Goal: Entertainment & Leisure: Consume media (video, audio)

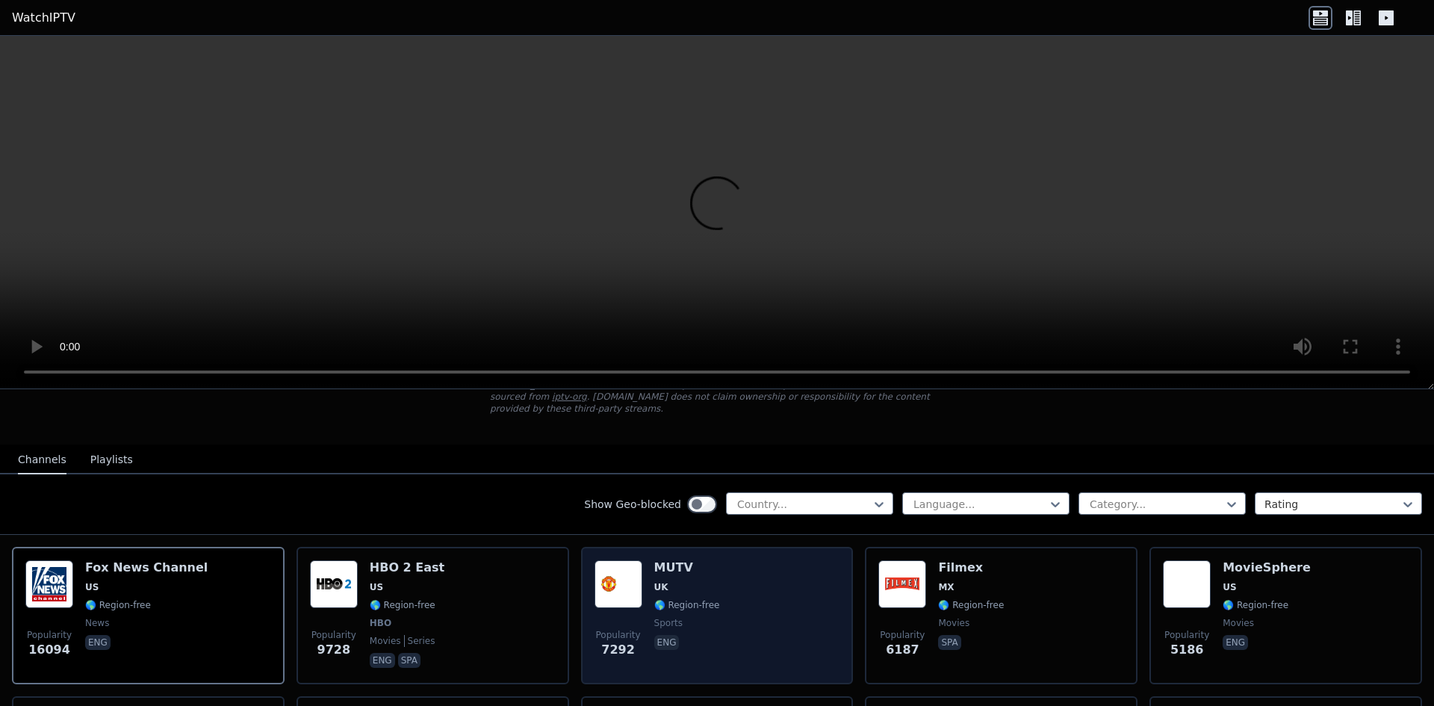
scroll to position [99, 0]
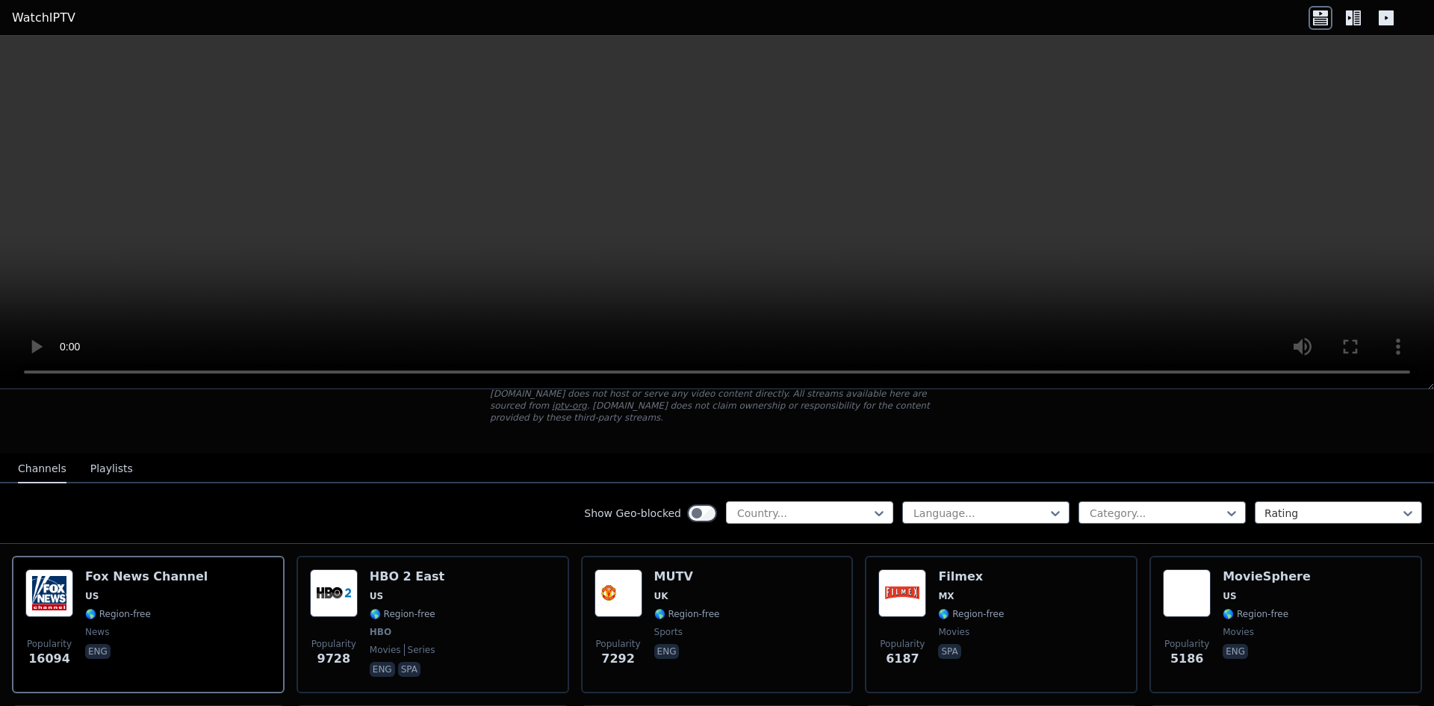
click at [826, 505] on div at bounding box center [803, 512] width 136 height 15
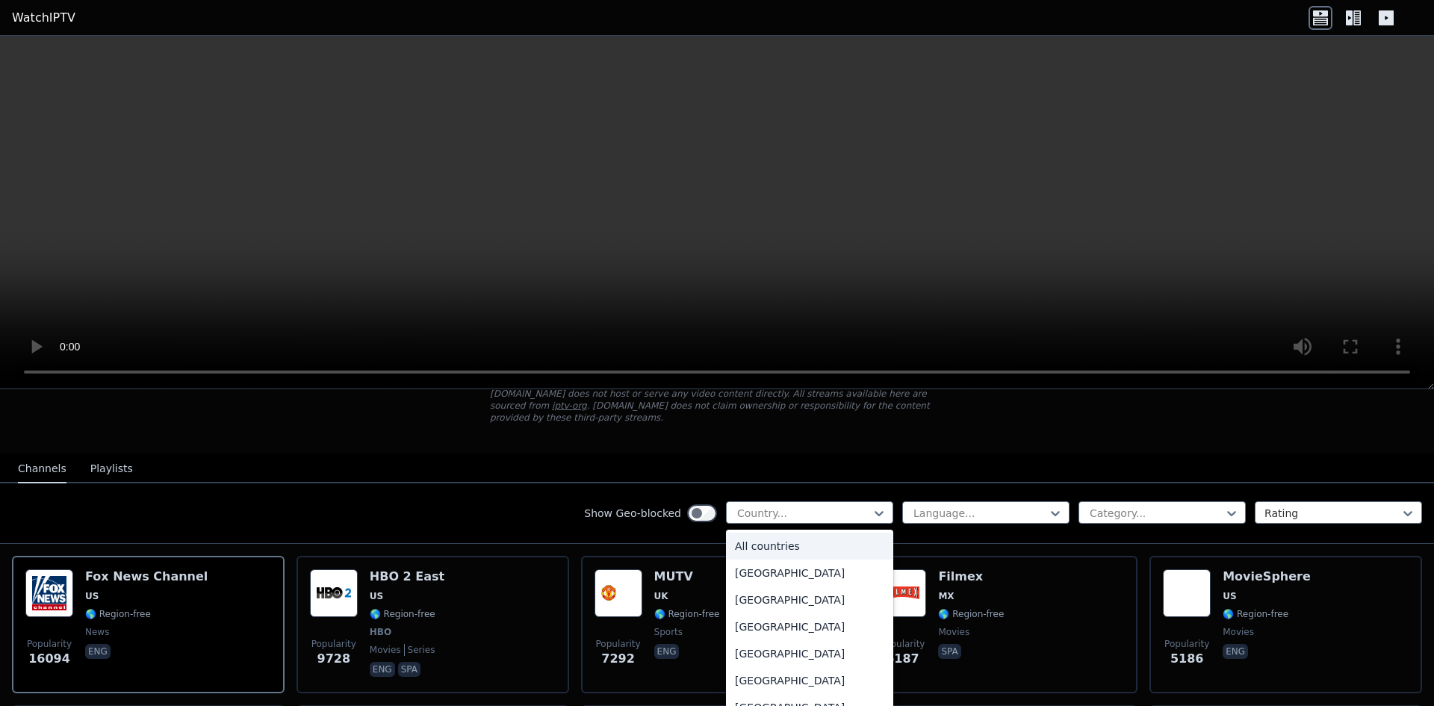
click at [769, 536] on div "All countries" at bounding box center [809, 545] width 167 height 27
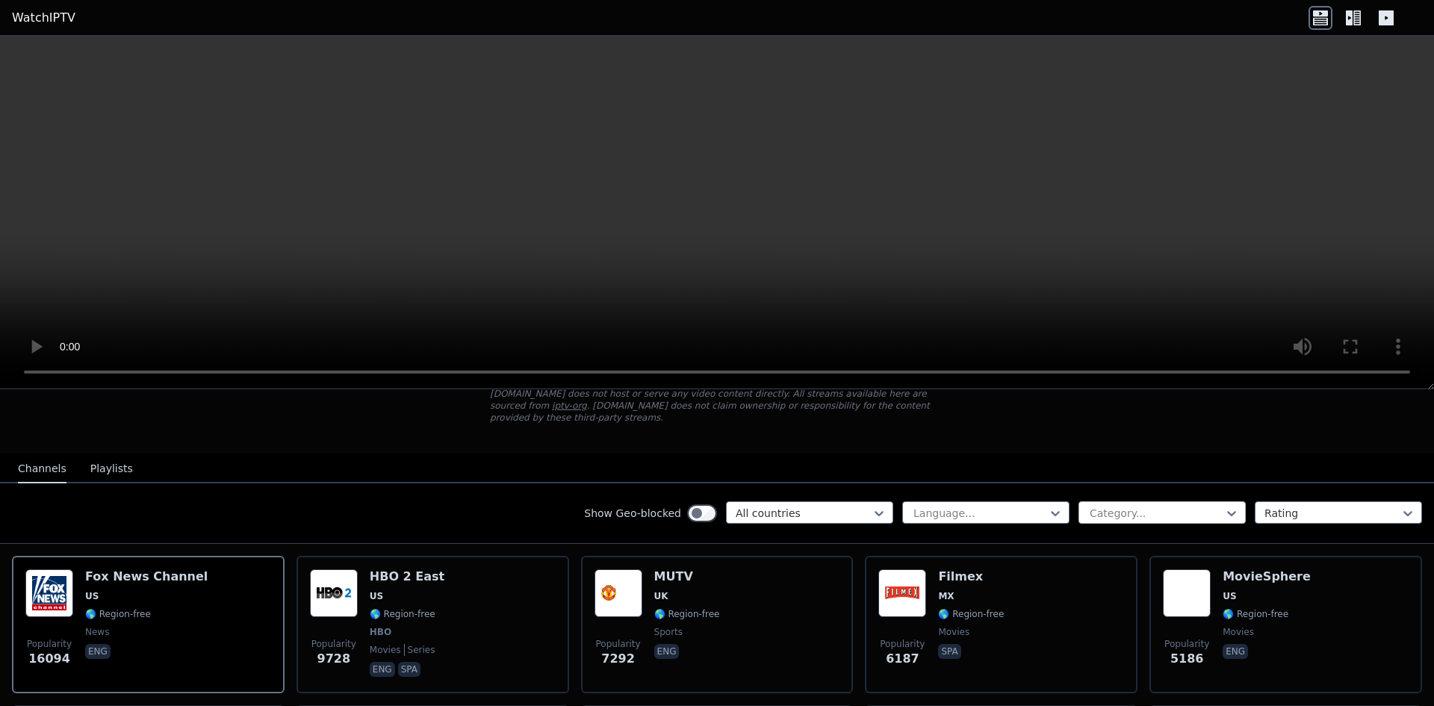
click at [1207, 505] on div at bounding box center [1156, 512] width 136 height 15
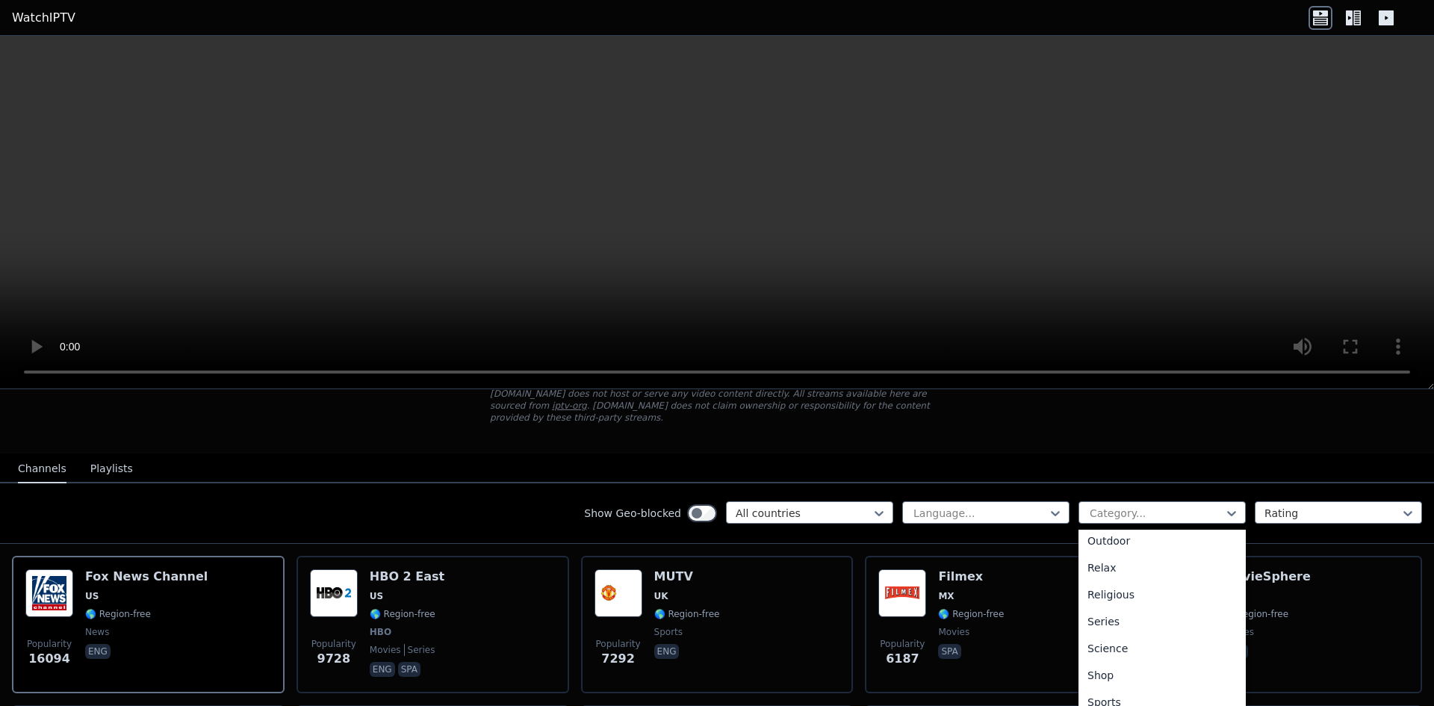
scroll to position [498, 0]
click at [1123, 683] on div "Sports" at bounding box center [1161, 692] width 167 height 27
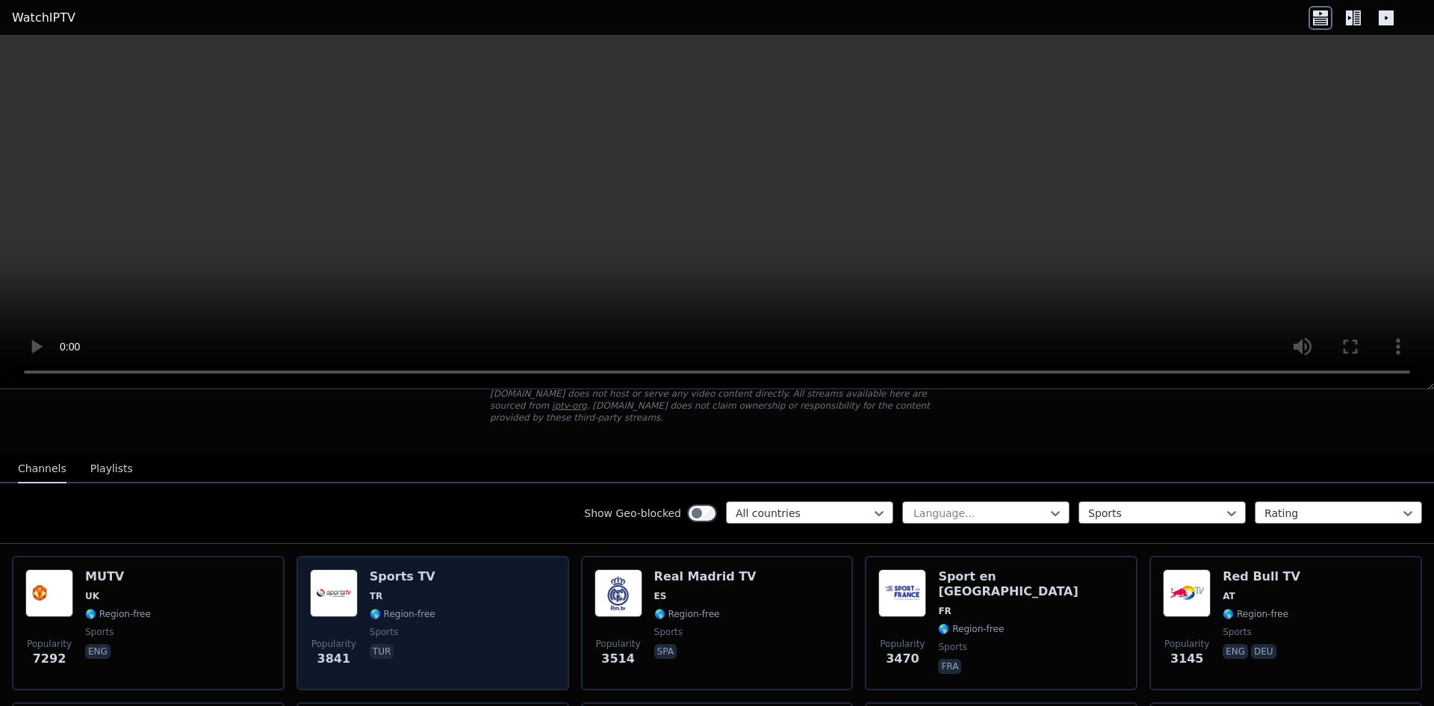
click at [473, 578] on div "Popularity 3841 Sports TV TR 🌎 Region-free sports tur" at bounding box center [433, 623] width 246 height 108
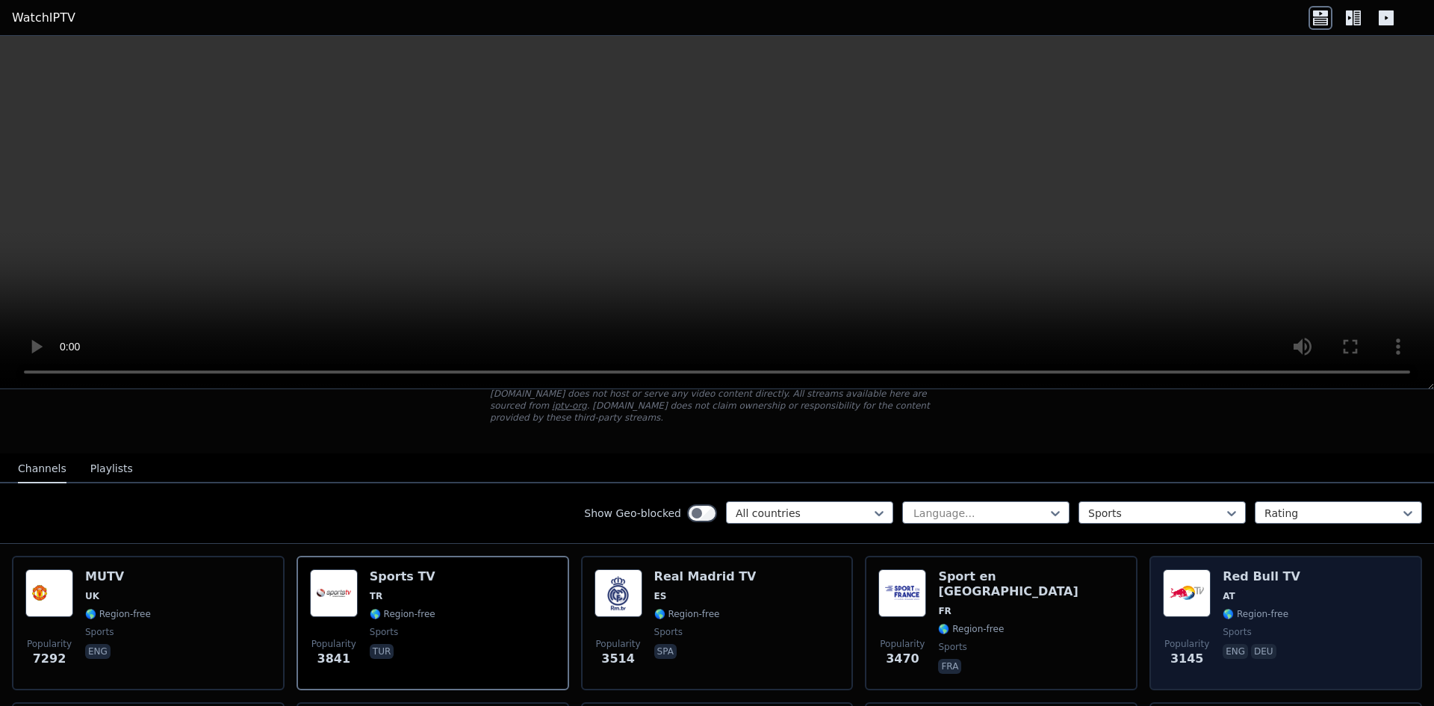
click at [1261, 590] on span "AT" at bounding box center [1261, 596] width 78 height 12
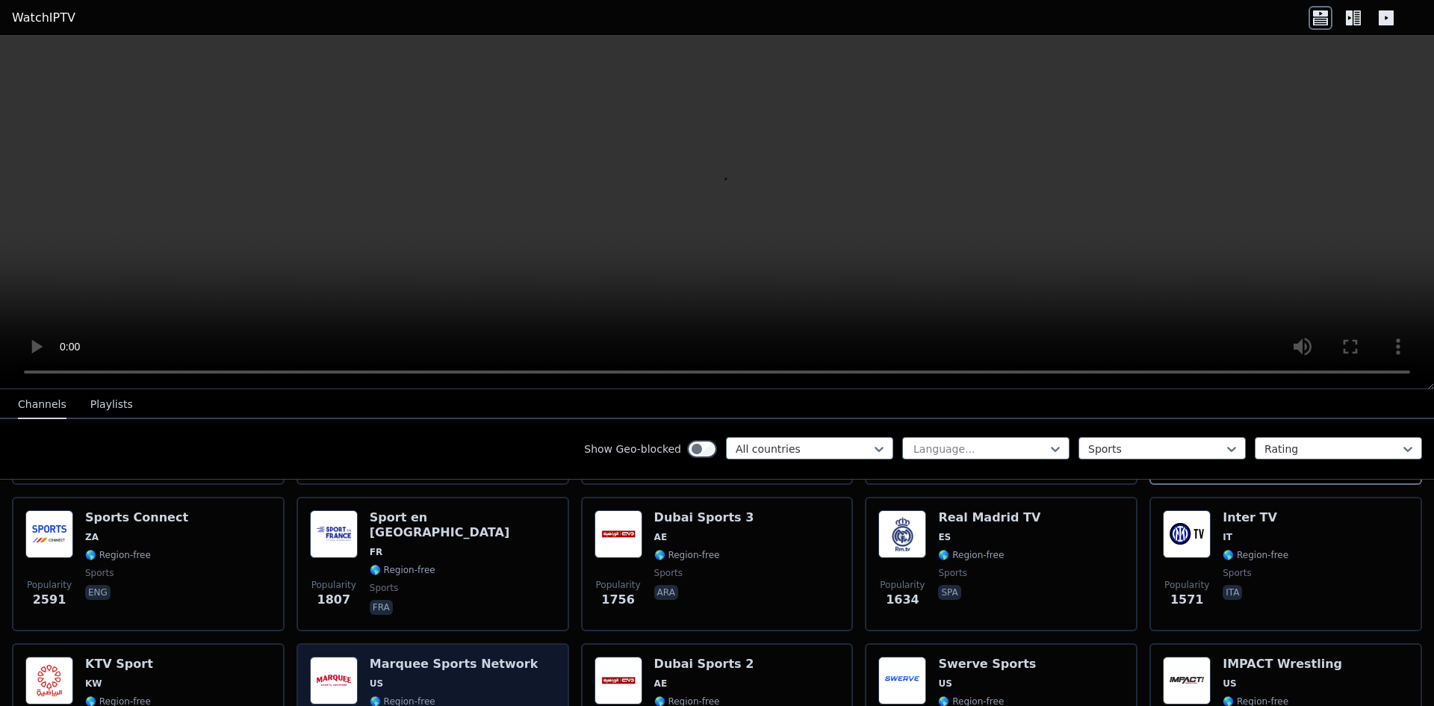
scroll to position [299, 0]
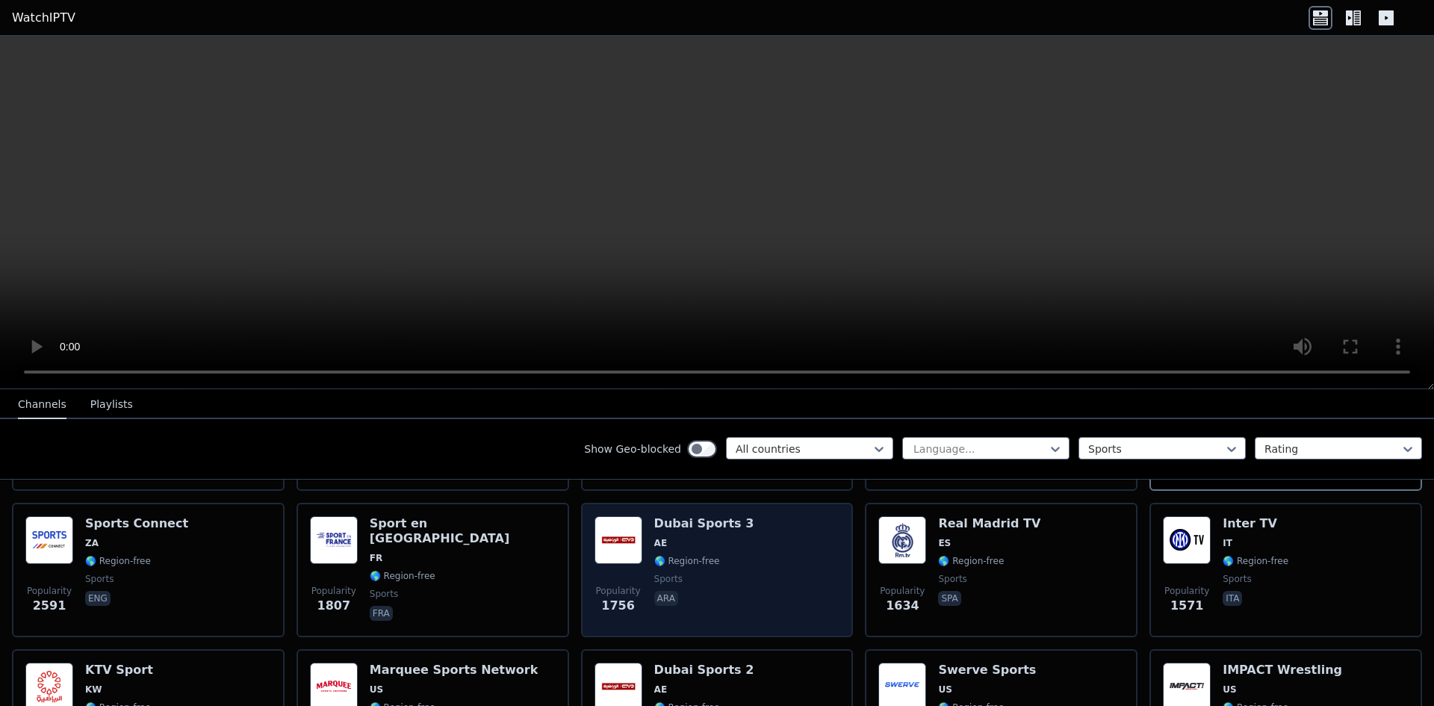
click at [724, 556] on div "Dubai Sports 3 AE 🌎 Region-free sports ara" at bounding box center [704, 570] width 100 height 108
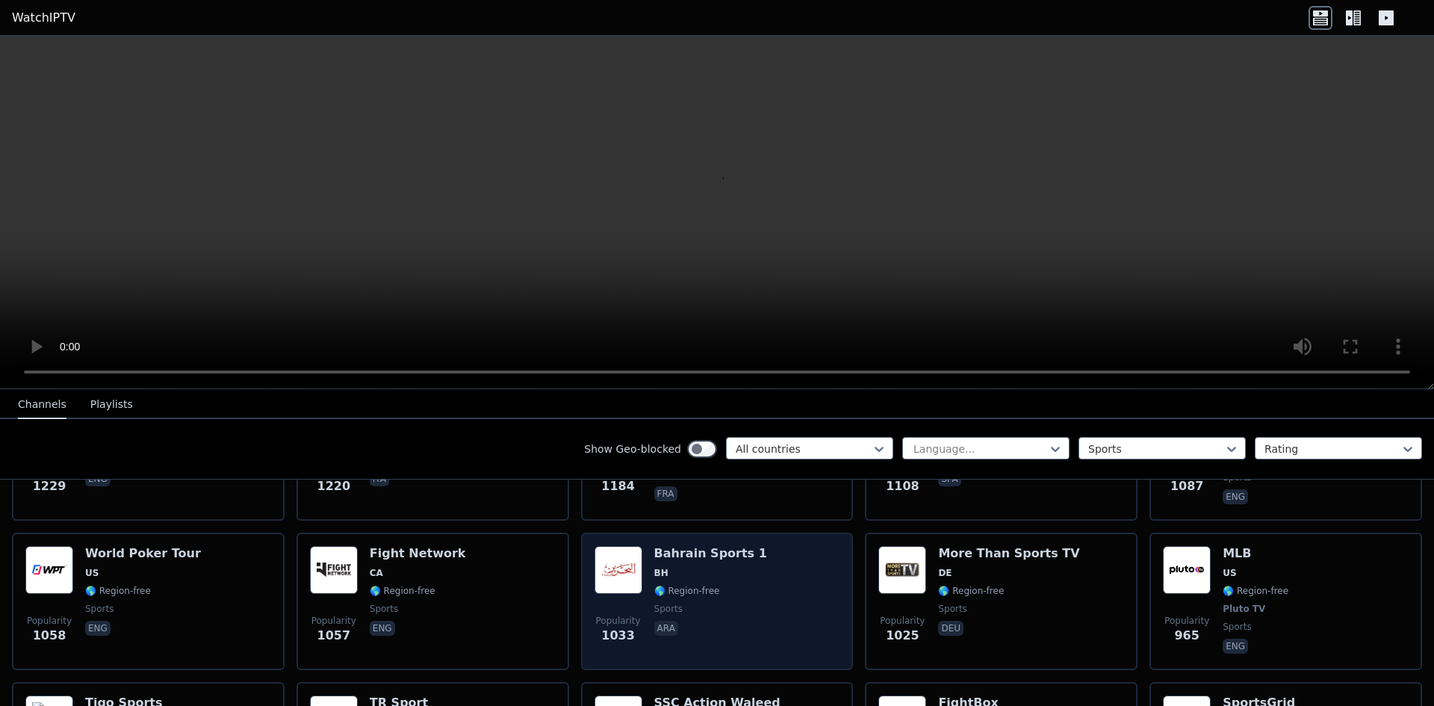
scroll to position [697, 0]
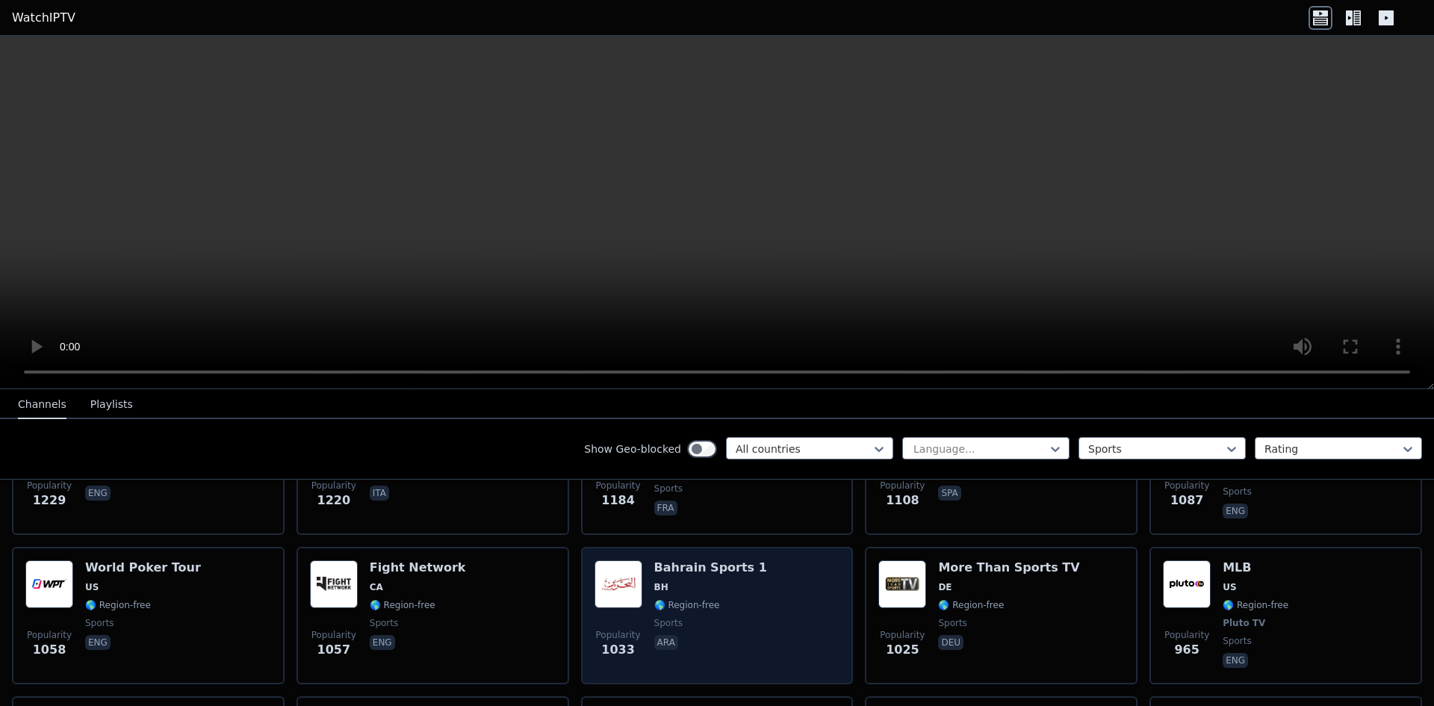
click at [744, 567] on div "Popularity 1033 Bahrain Sports 1 BH 🌎 Region-free sports ara" at bounding box center [717, 615] width 246 height 111
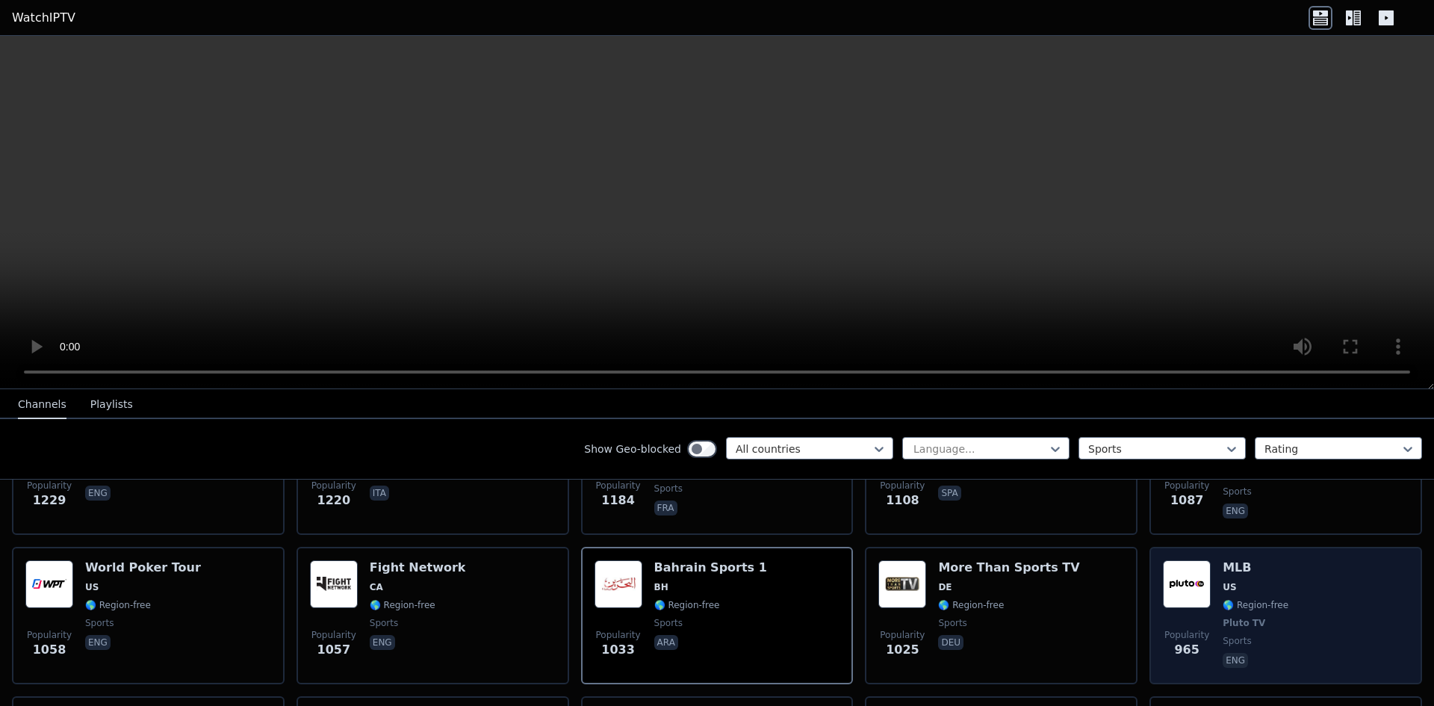
click at [1268, 581] on span "US" at bounding box center [1255, 587] width 66 height 12
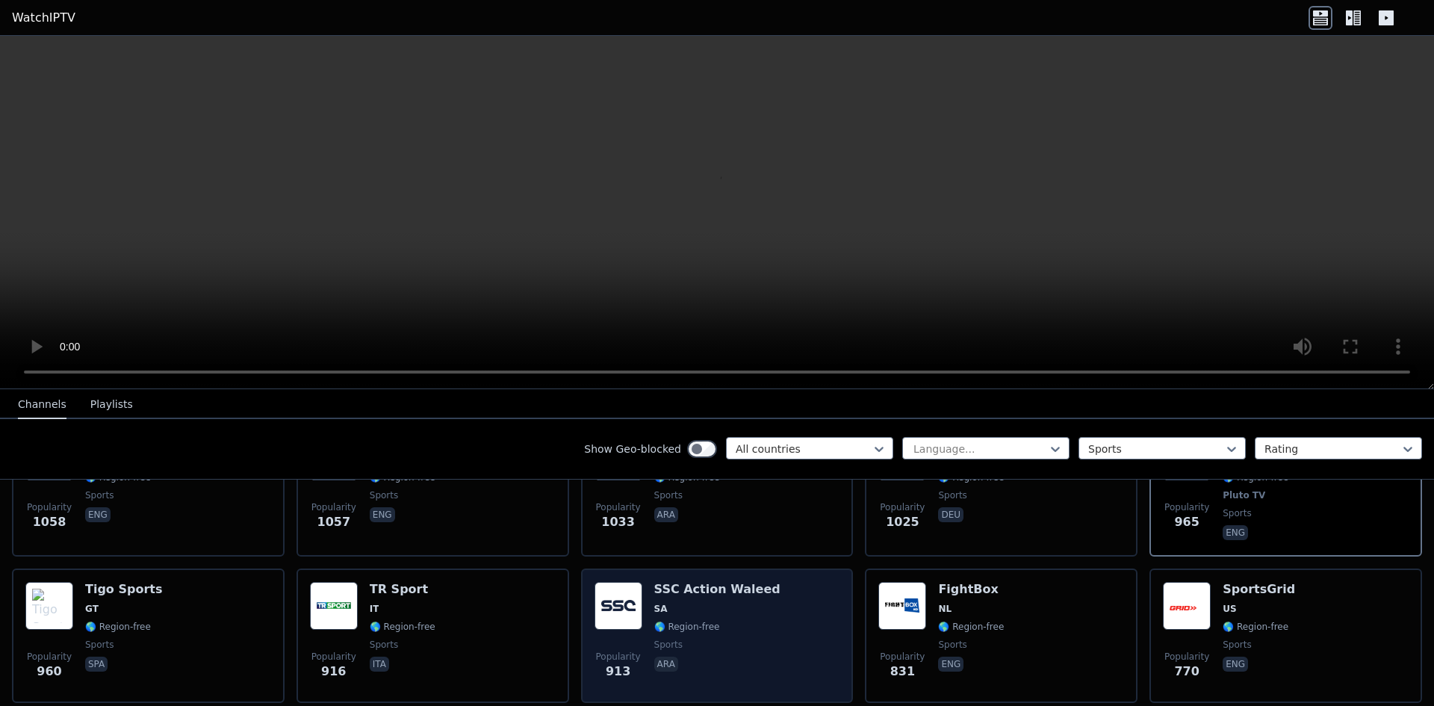
scroll to position [896, 0]
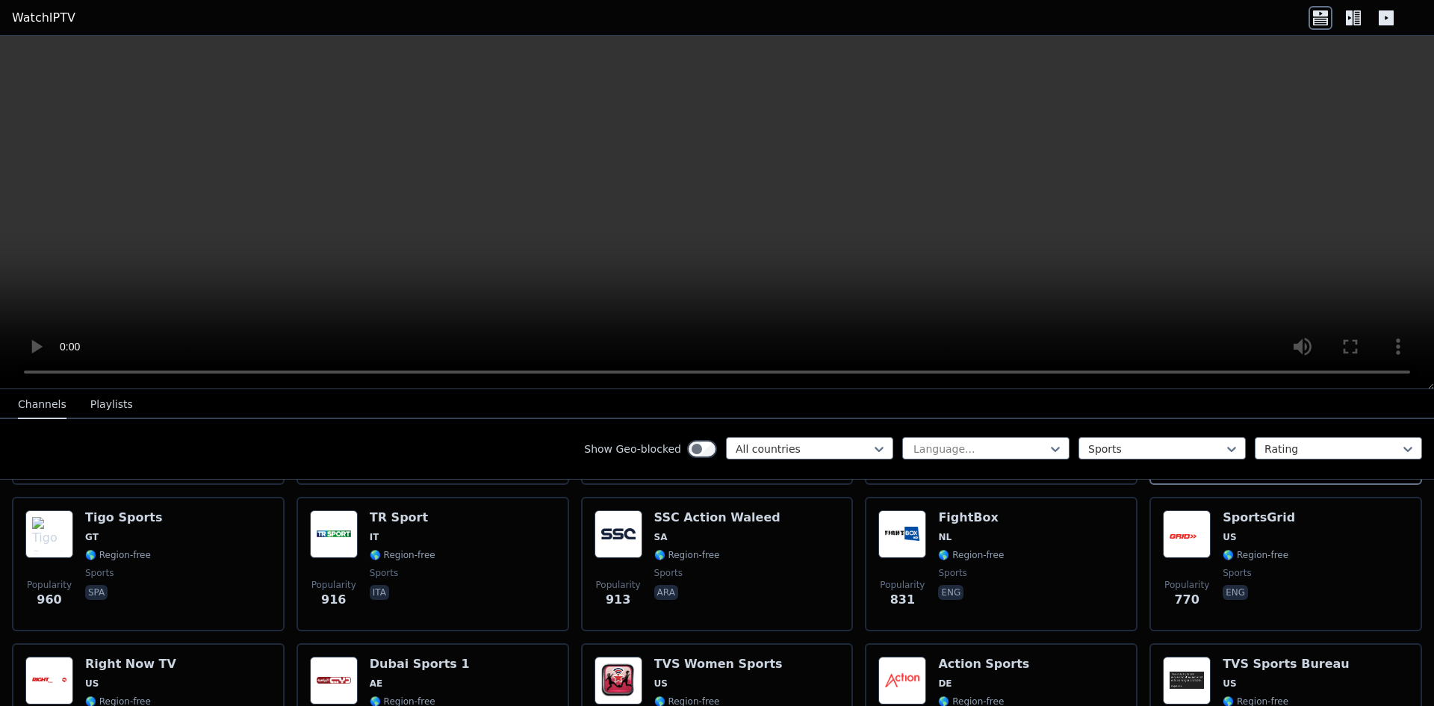
click at [483, 306] on video at bounding box center [717, 212] width 1434 height 353
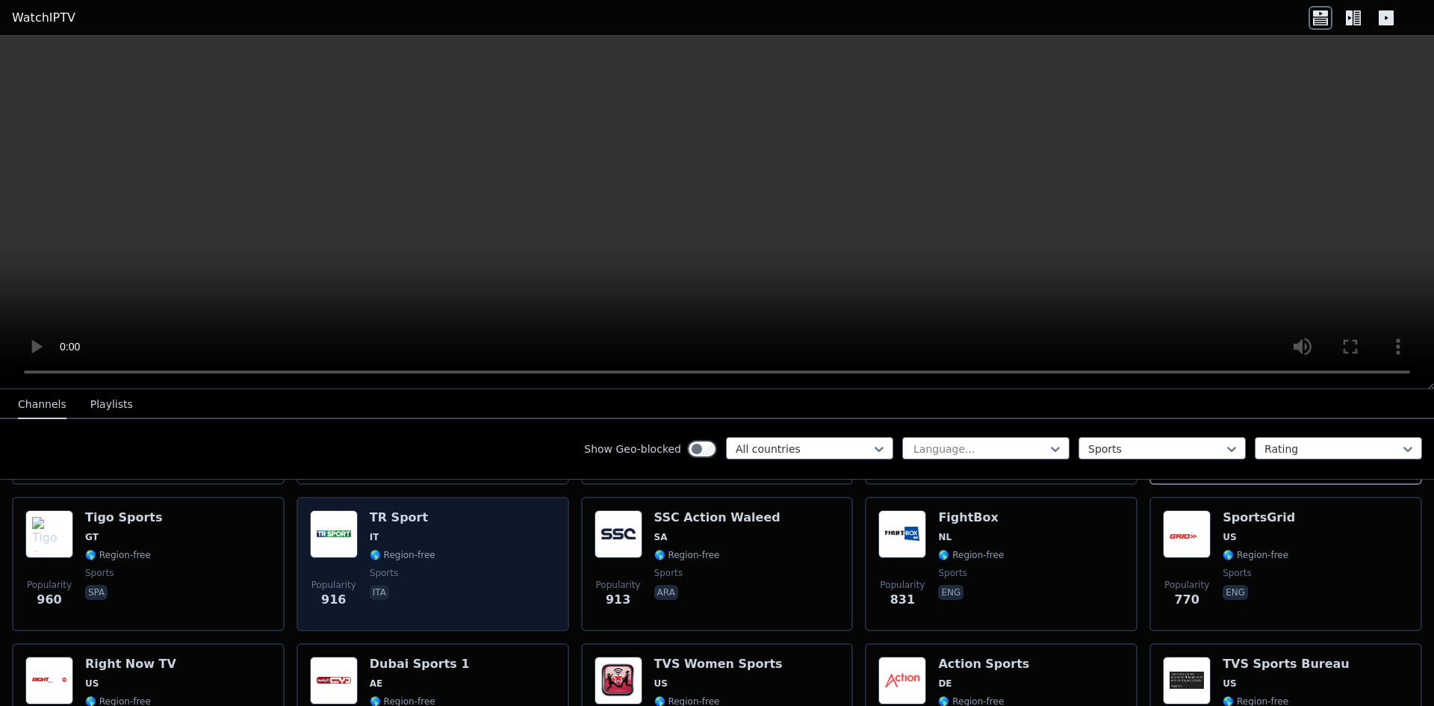
click at [469, 549] on div "Popularity 916 TR Sport IT 🌎 Region-free sports ita" at bounding box center [433, 564] width 246 height 108
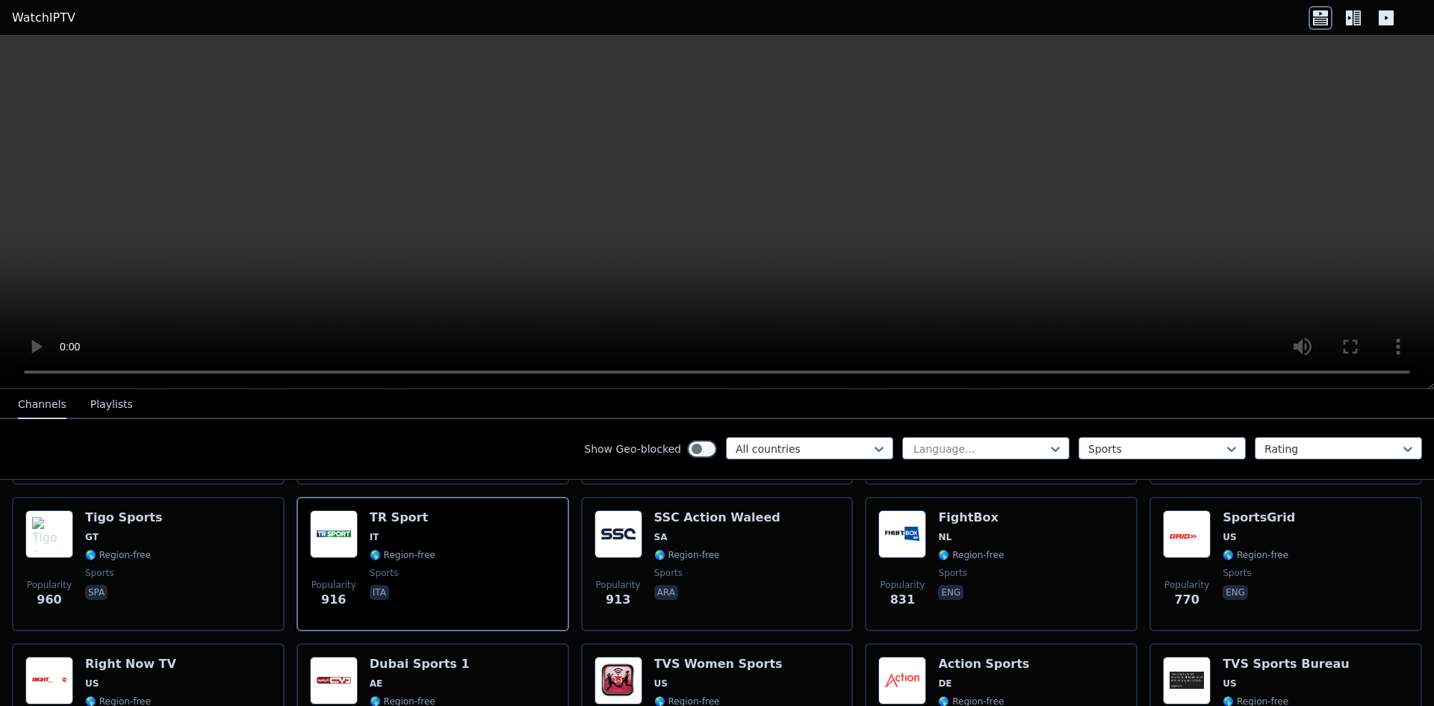
drag, startPoint x: 214, startPoint y: 253, endPoint x: 201, endPoint y: 210, distance: 45.3
click at [214, 252] on video at bounding box center [717, 212] width 1434 height 353
click at [253, 193] on video at bounding box center [717, 212] width 1434 height 353
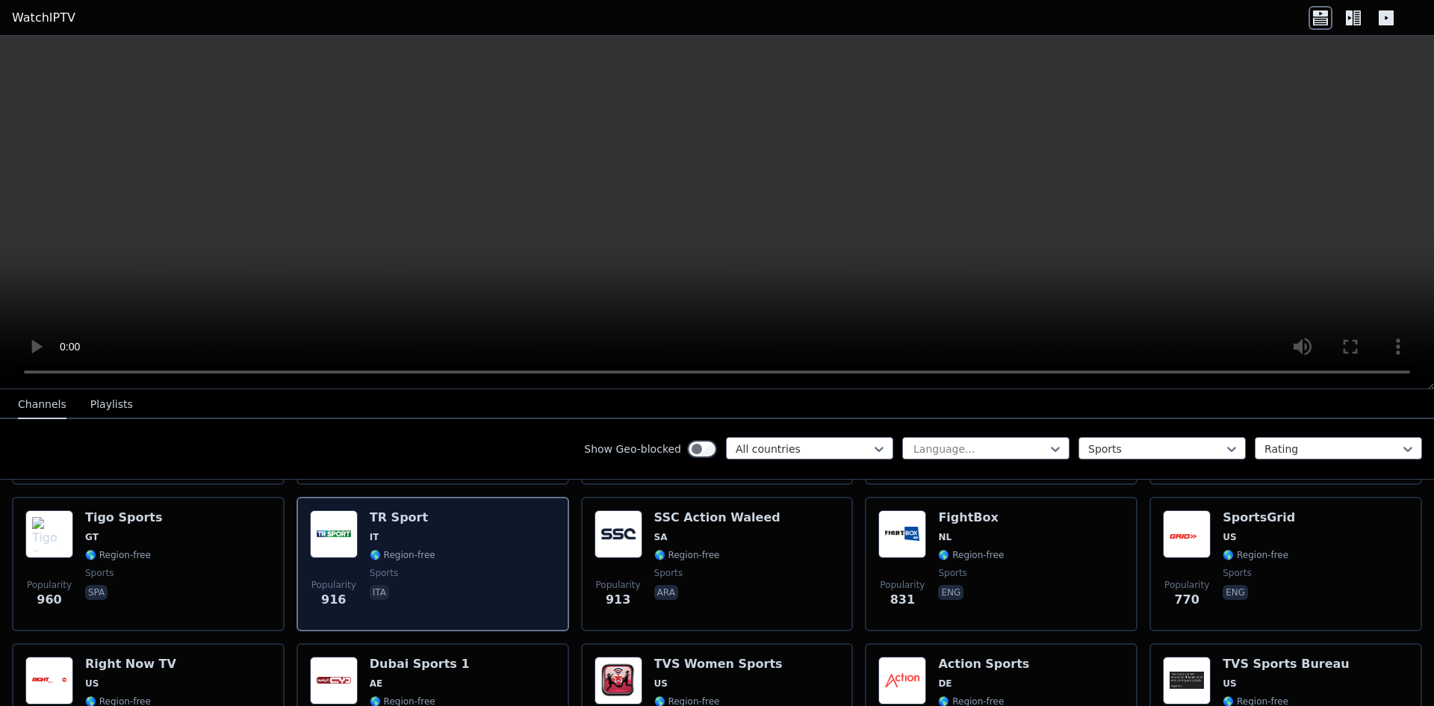
click at [457, 582] on div "Popularity 916 TR Sport IT 🌎 Region-free sports ita" at bounding box center [433, 564] width 246 height 108
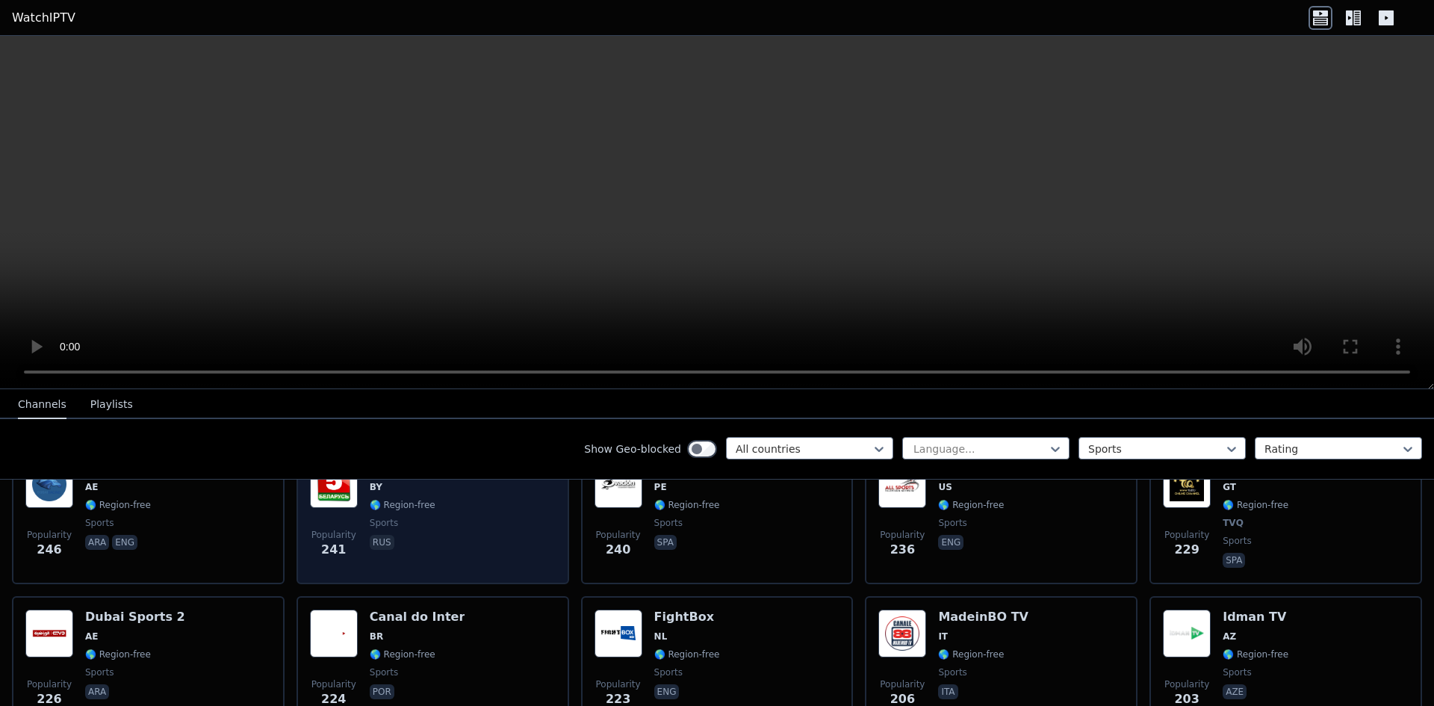
scroll to position [1891, 0]
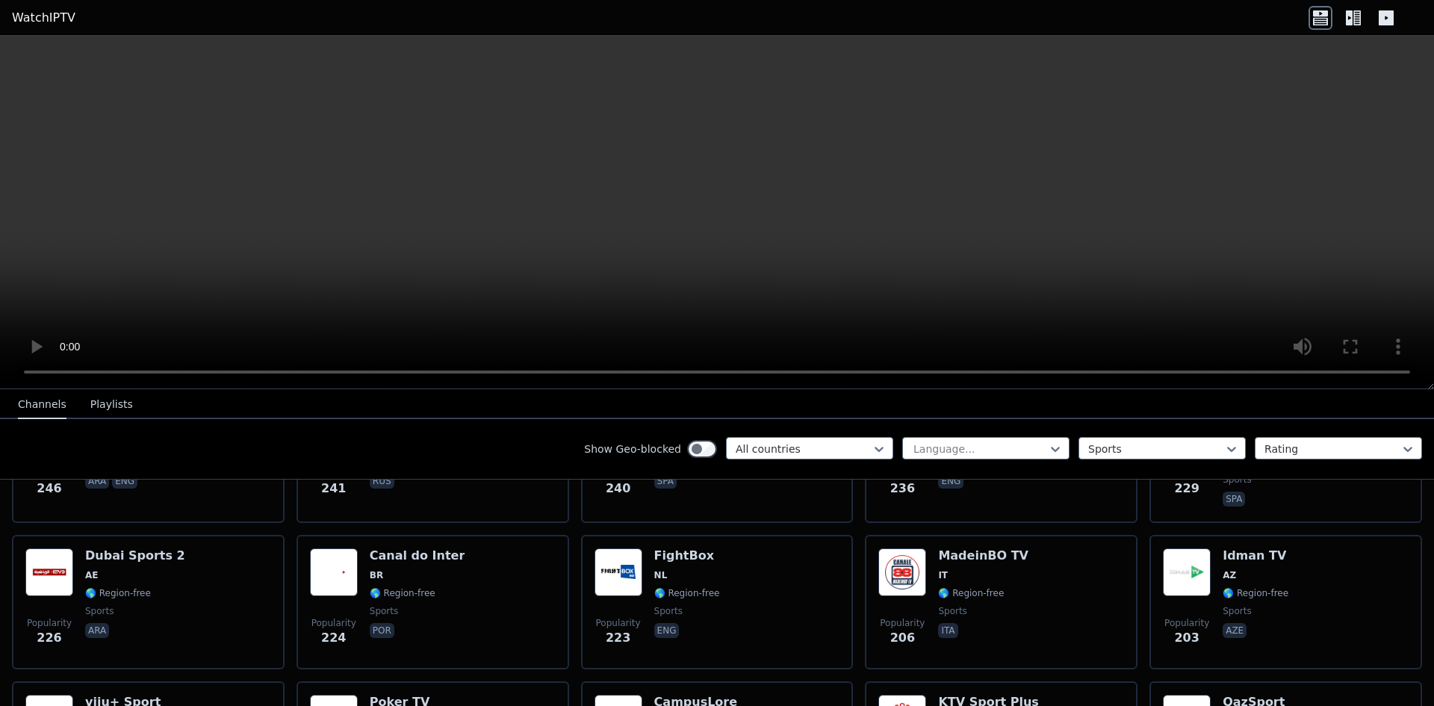
click at [27, 15] on link "WatchIPTV" at bounding box center [43, 18] width 63 height 18
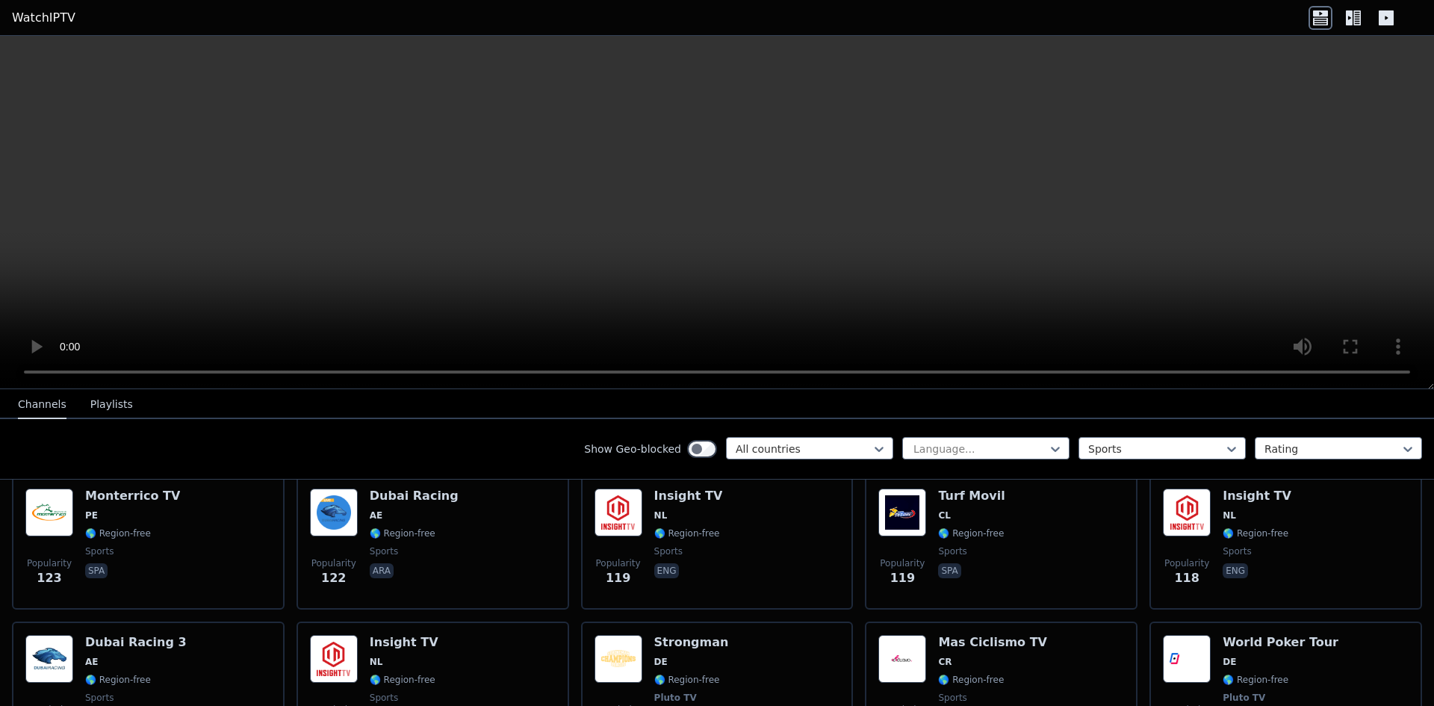
scroll to position [2987, 0]
